Goal: Transaction & Acquisition: Purchase product/service

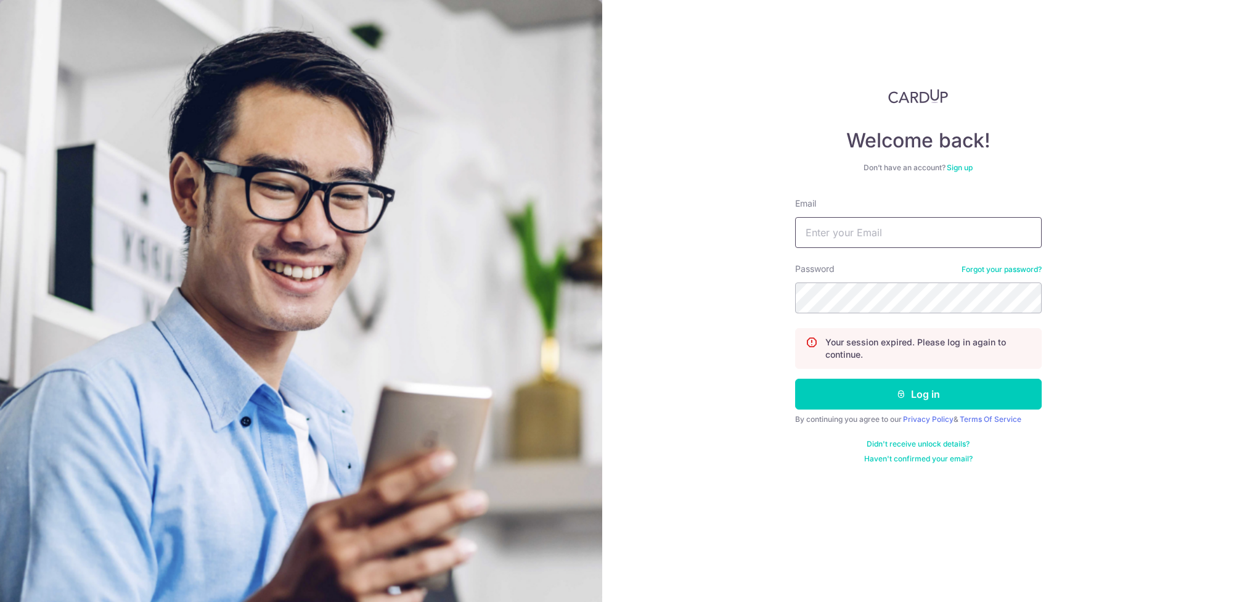
type input "[DOMAIN_NAME][EMAIL_ADDRESS][DOMAIN_NAME]"
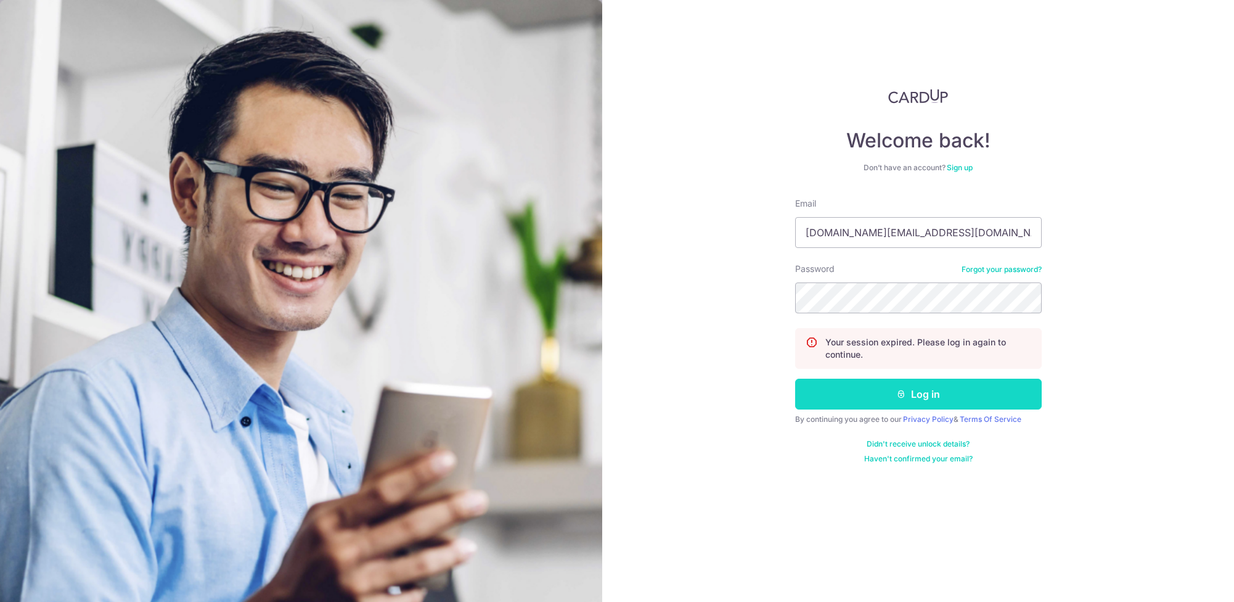
click at [881, 390] on button "Log in" at bounding box center [918, 393] width 247 height 31
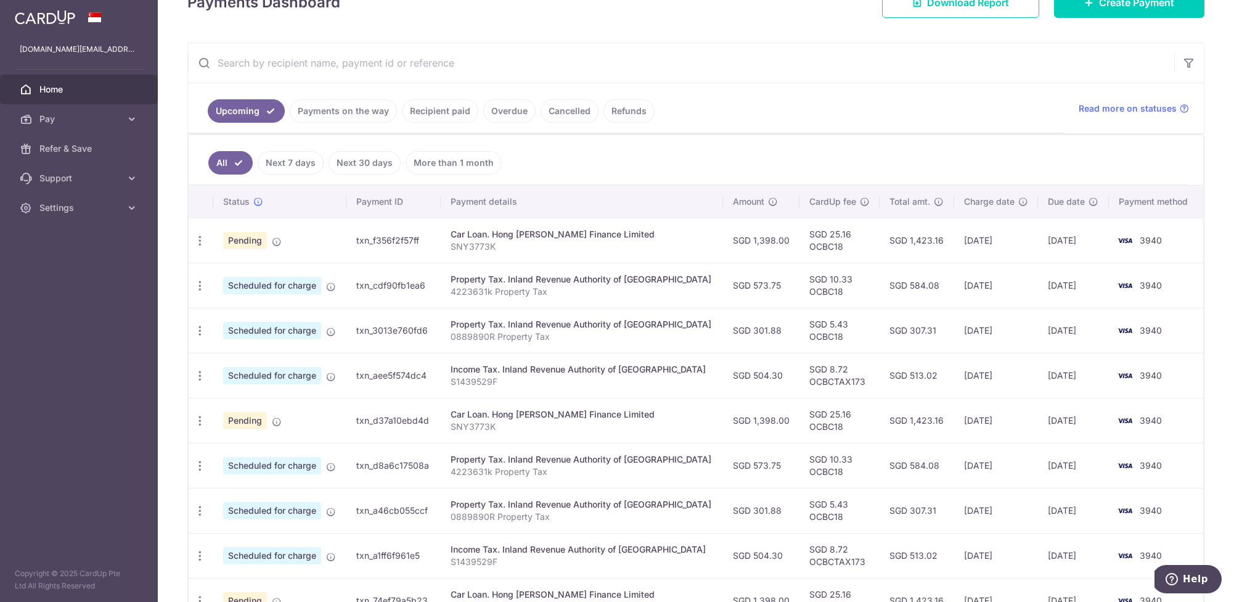
scroll to position [183, 0]
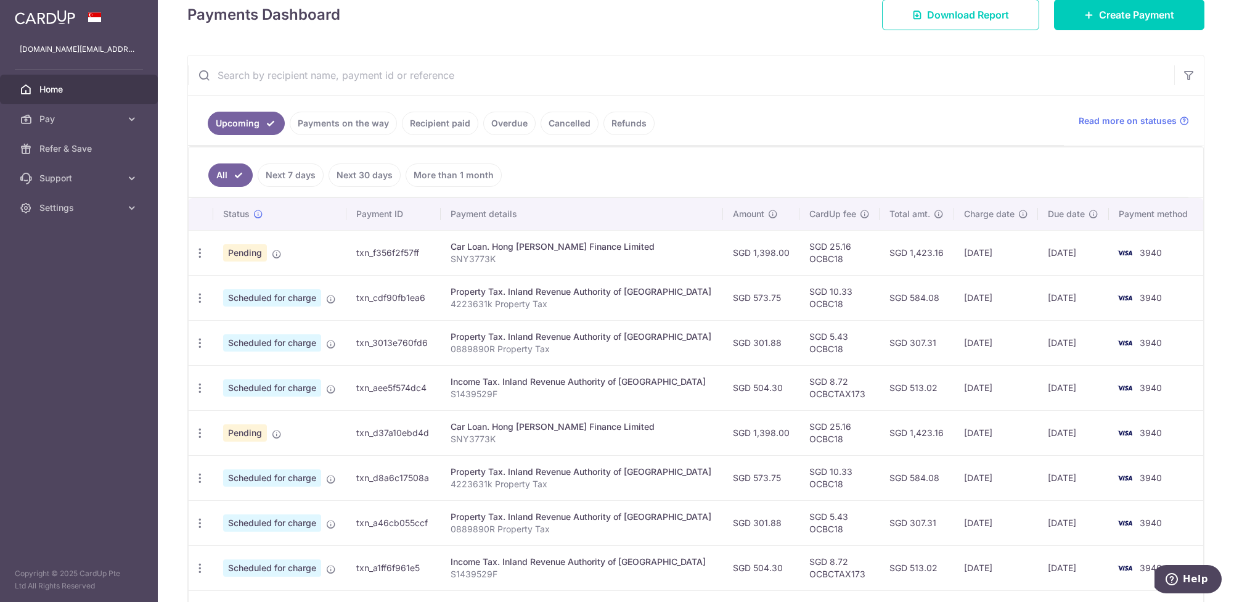
click at [249, 251] on span "Pending" at bounding box center [245, 252] width 44 height 17
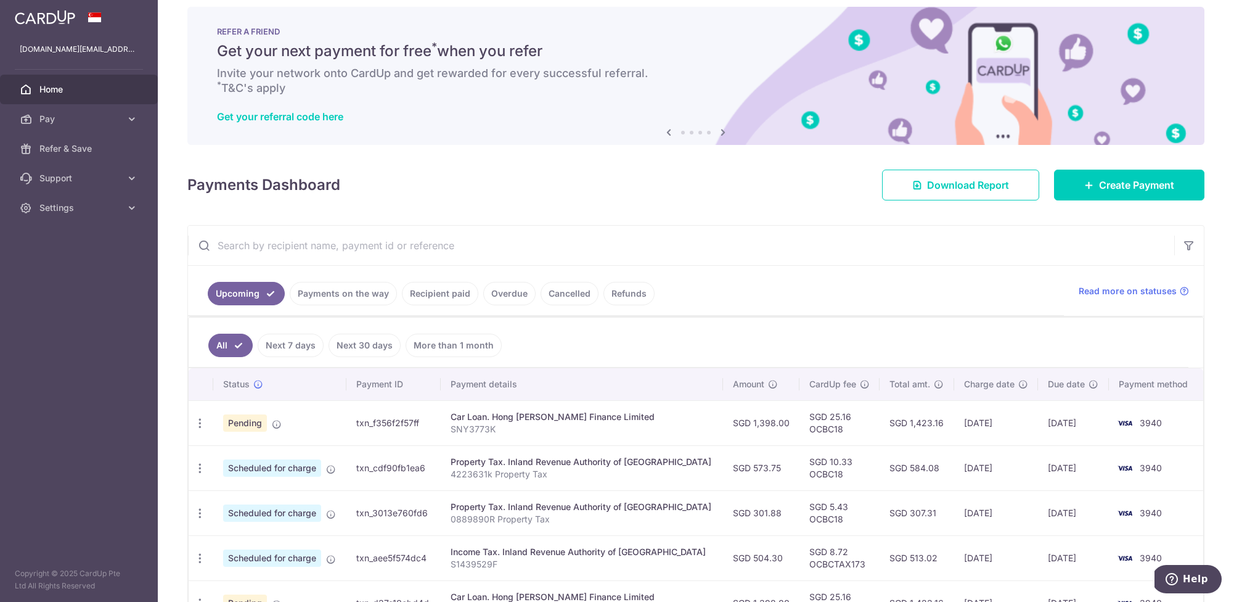
scroll to position [8, 0]
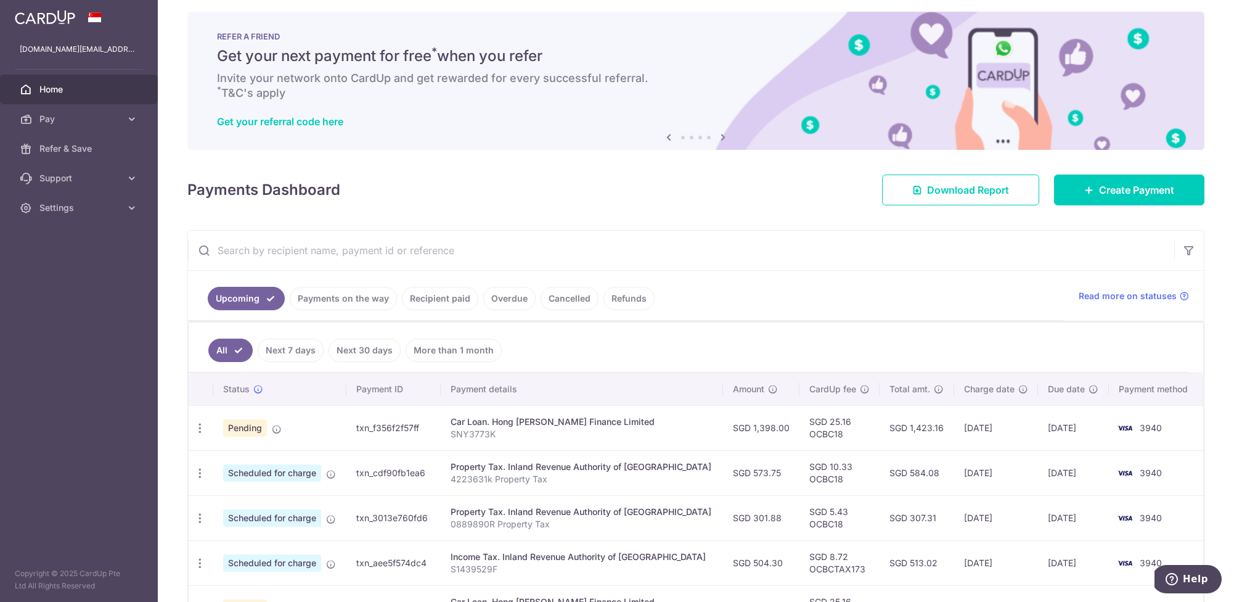
click at [62, 86] on span "Home" at bounding box center [79, 89] width 81 height 12
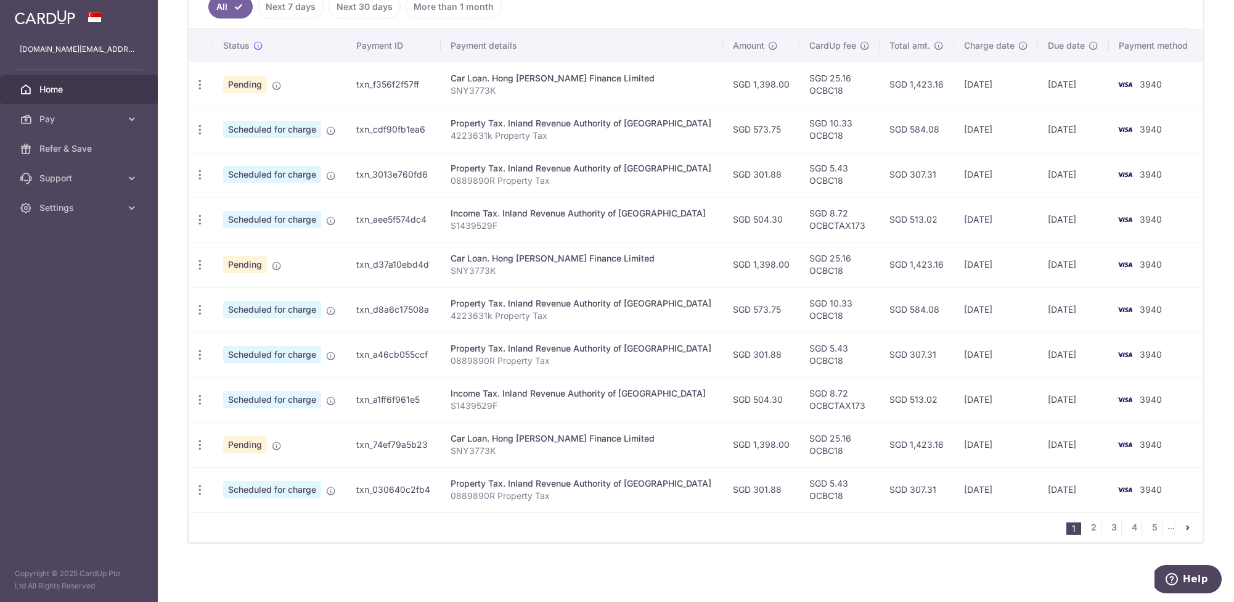
scroll to position [351, 0]
click at [52, 119] on span "Pay" at bounding box center [79, 119] width 81 height 12
click at [84, 147] on span "Payments" at bounding box center [79, 148] width 81 height 12
